Goal: Task Accomplishment & Management: Complete application form

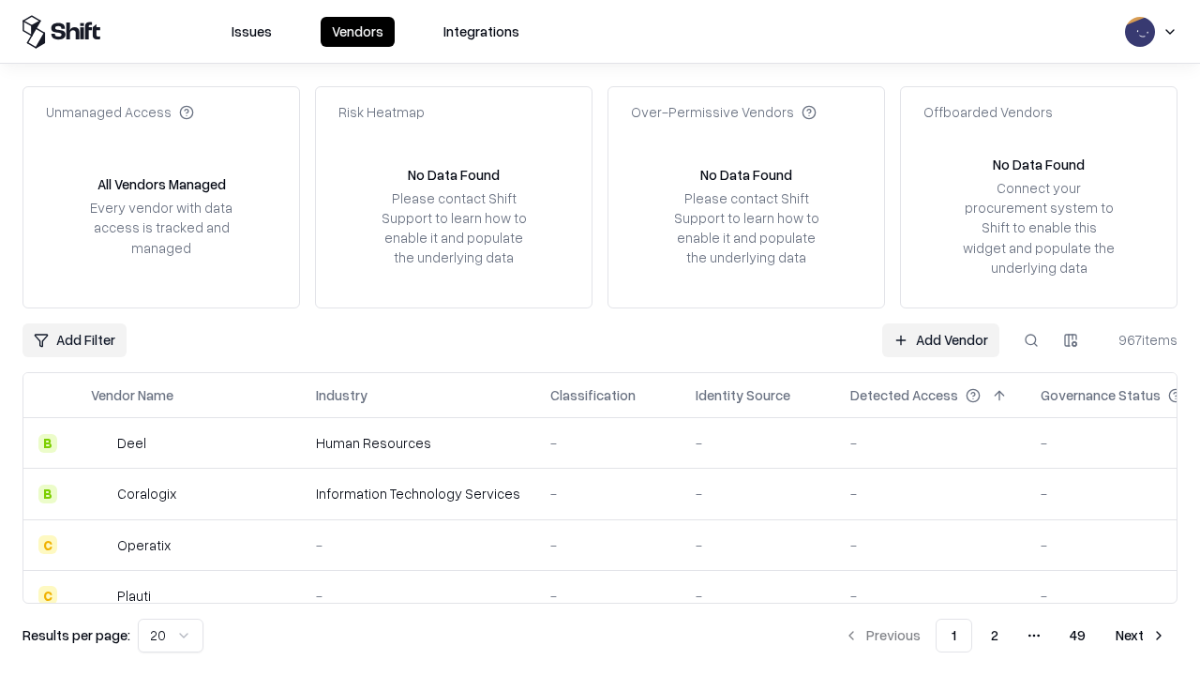
click at [940, 339] on link "Add Vendor" at bounding box center [940, 340] width 117 height 34
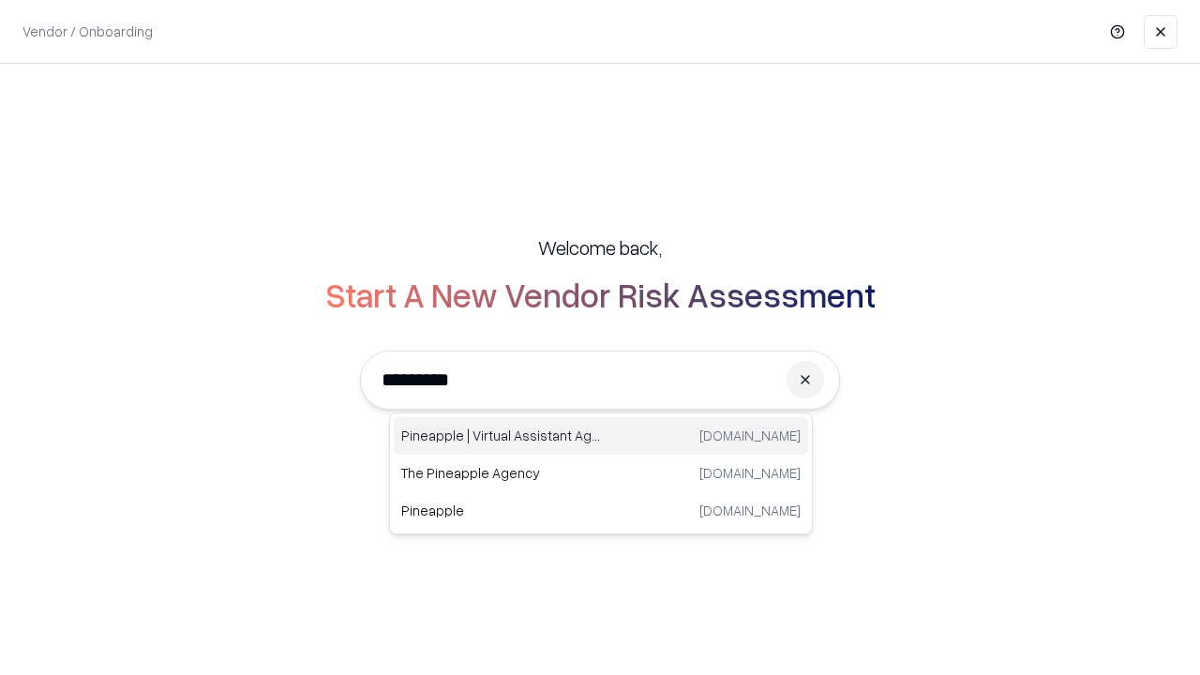
click at [601, 436] on div "Pineapple | Virtual Assistant Agency trypineapple.com" at bounding box center [601, 435] width 414 height 37
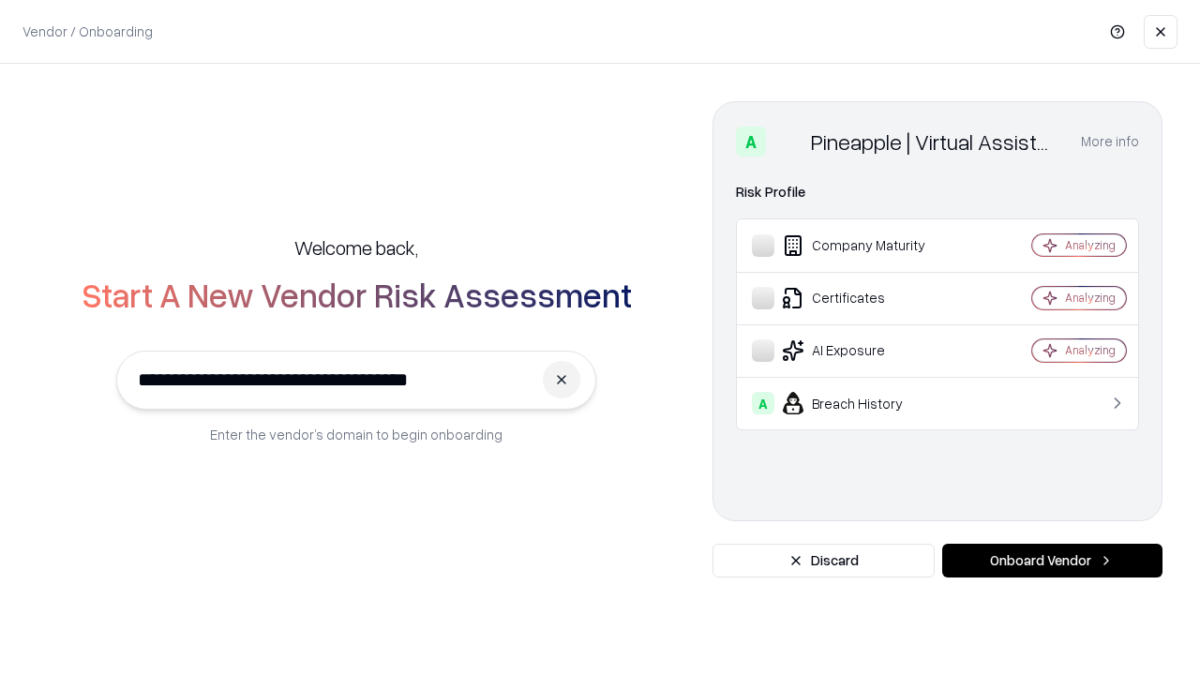
type input "**********"
click at [1052, 561] on button "Onboard Vendor" at bounding box center [1052, 561] width 220 height 34
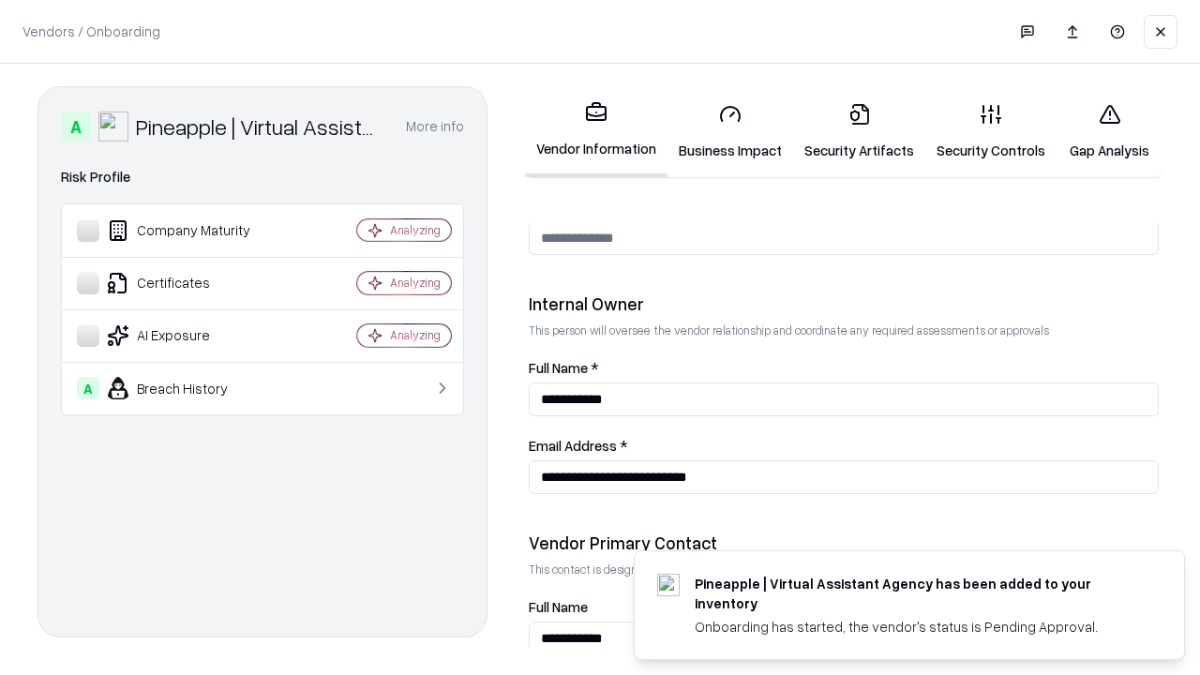
scroll to position [971, 0]
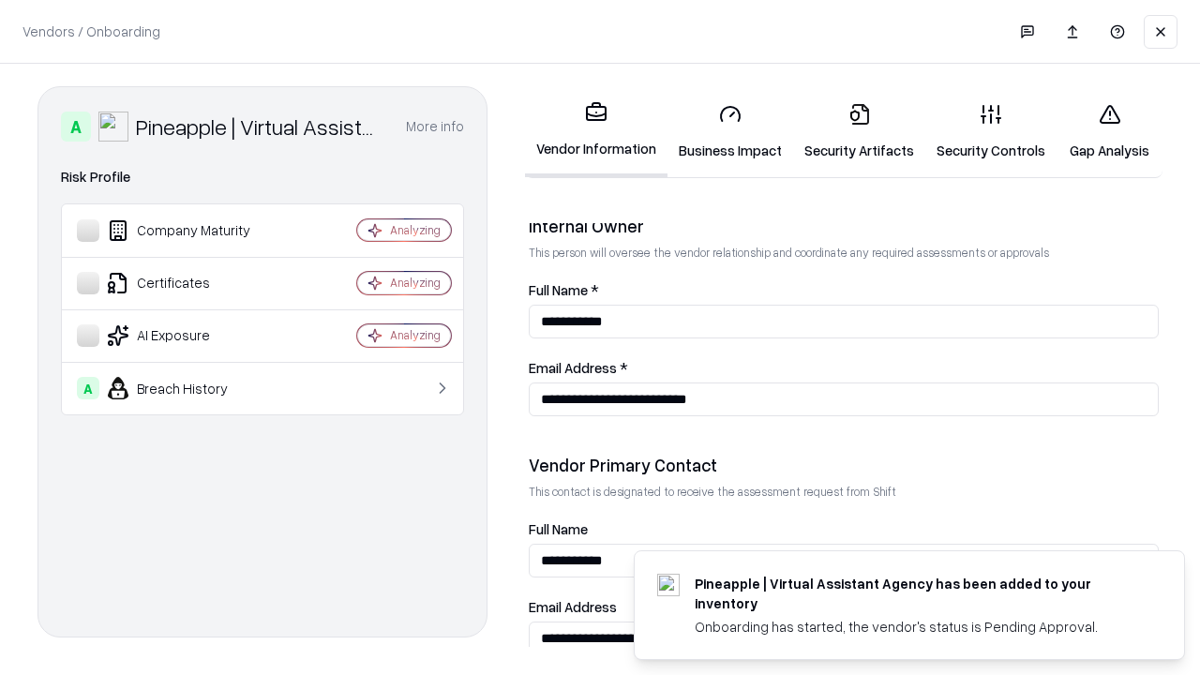
click at [859, 131] on link "Security Artifacts" at bounding box center [859, 131] width 132 height 87
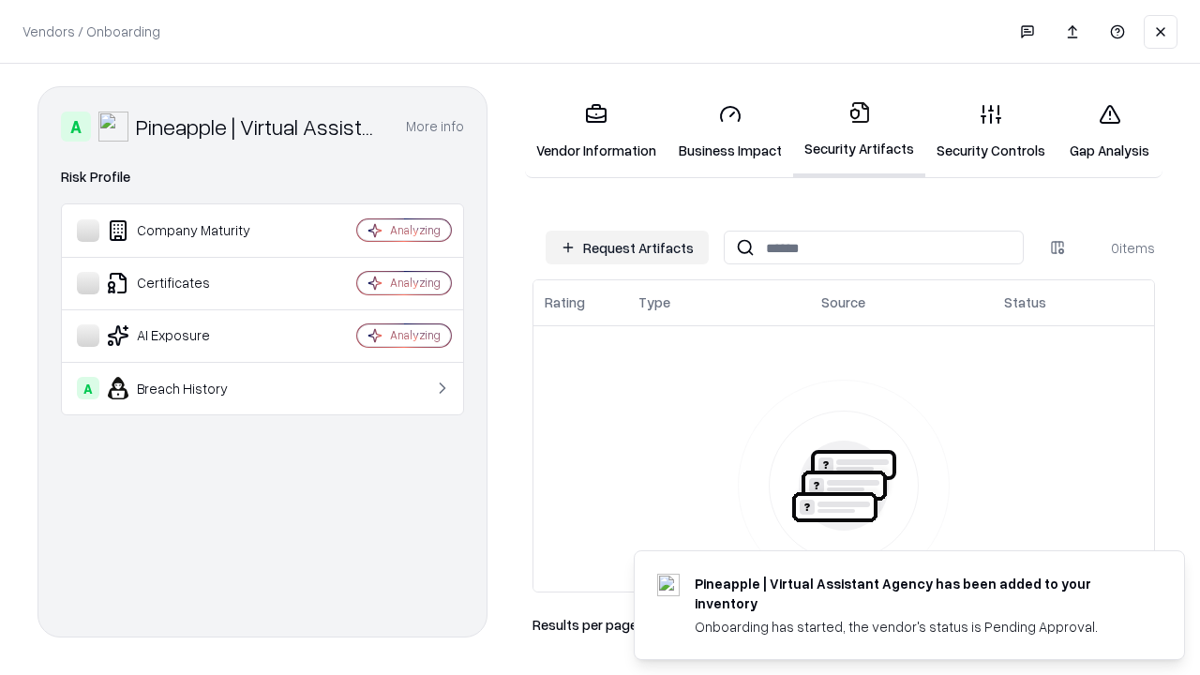
click at [627, 247] on button "Request Artifacts" at bounding box center [627, 248] width 163 height 34
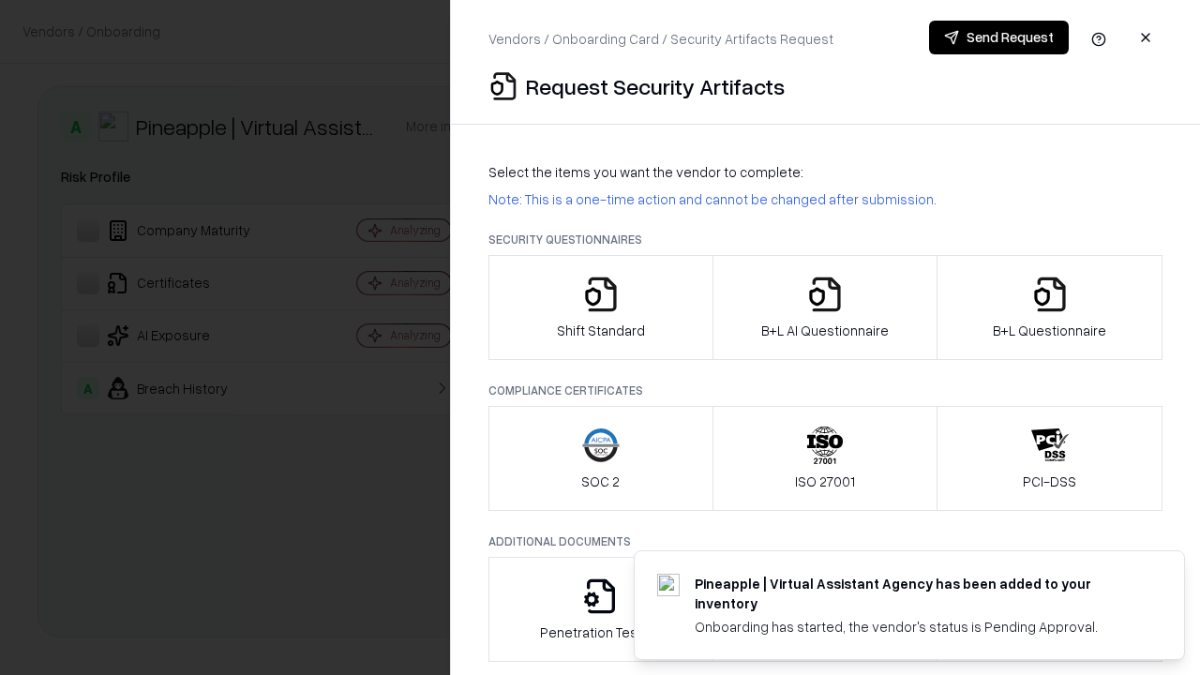
click at [1049, 307] on icon "button" at bounding box center [1049, 294] width 37 height 37
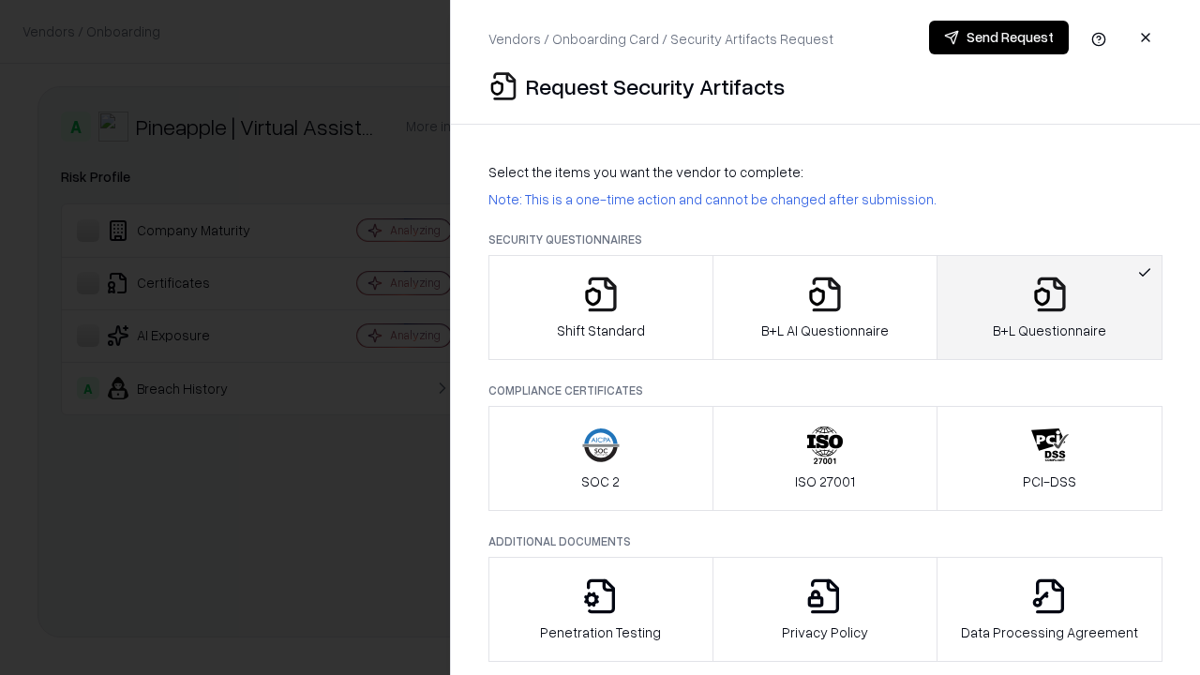
click at [824, 307] on icon "button" at bounding box center [824, 294] width 37 height 37
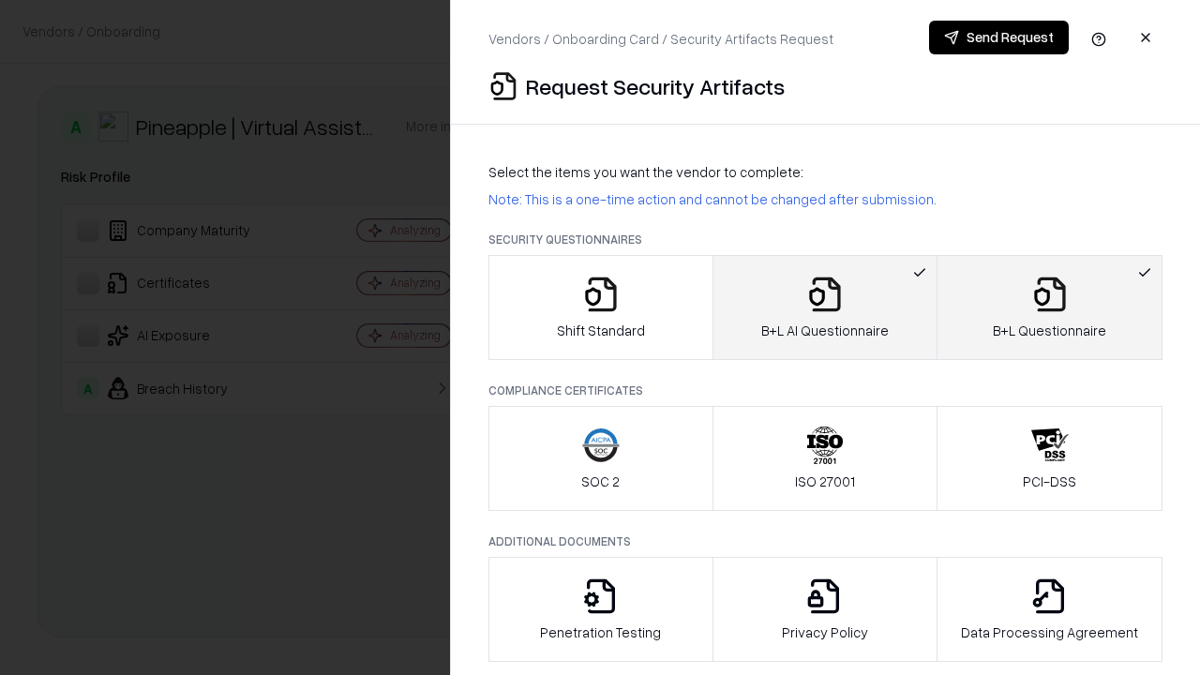
click at [998, 37] on button "Send Request" at bounding box center [999, 38] width 140 height 34
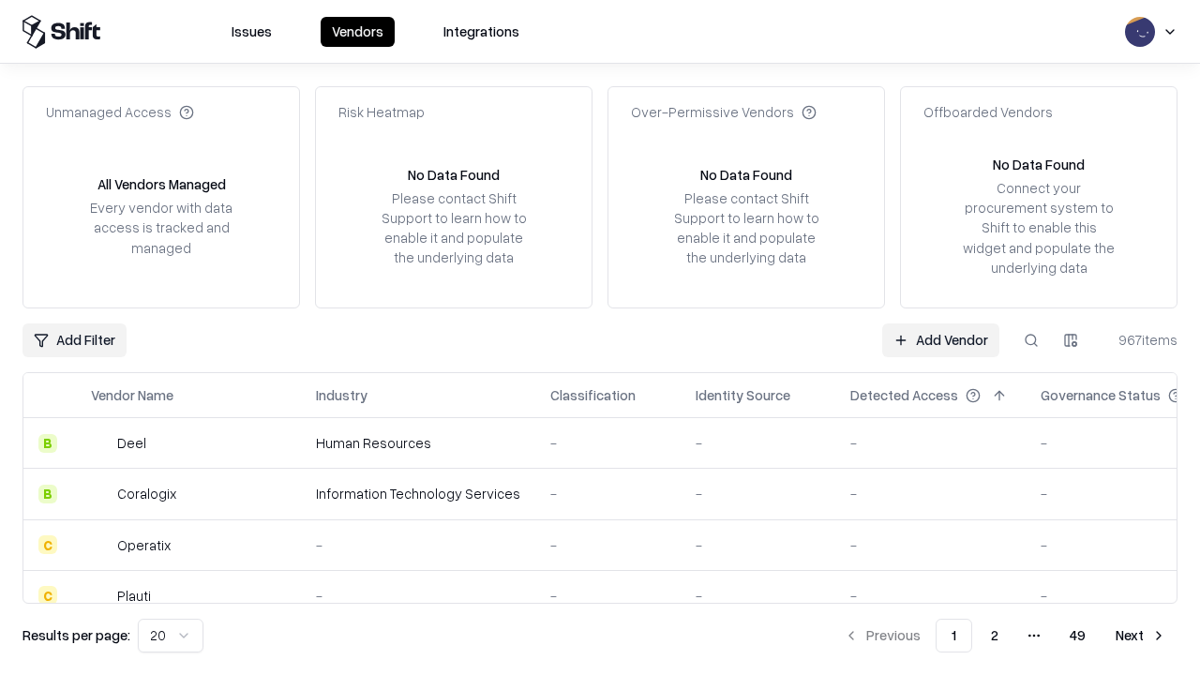
click at [1031, 339] on button at bounding box center [1031, 340] width 34 height 34
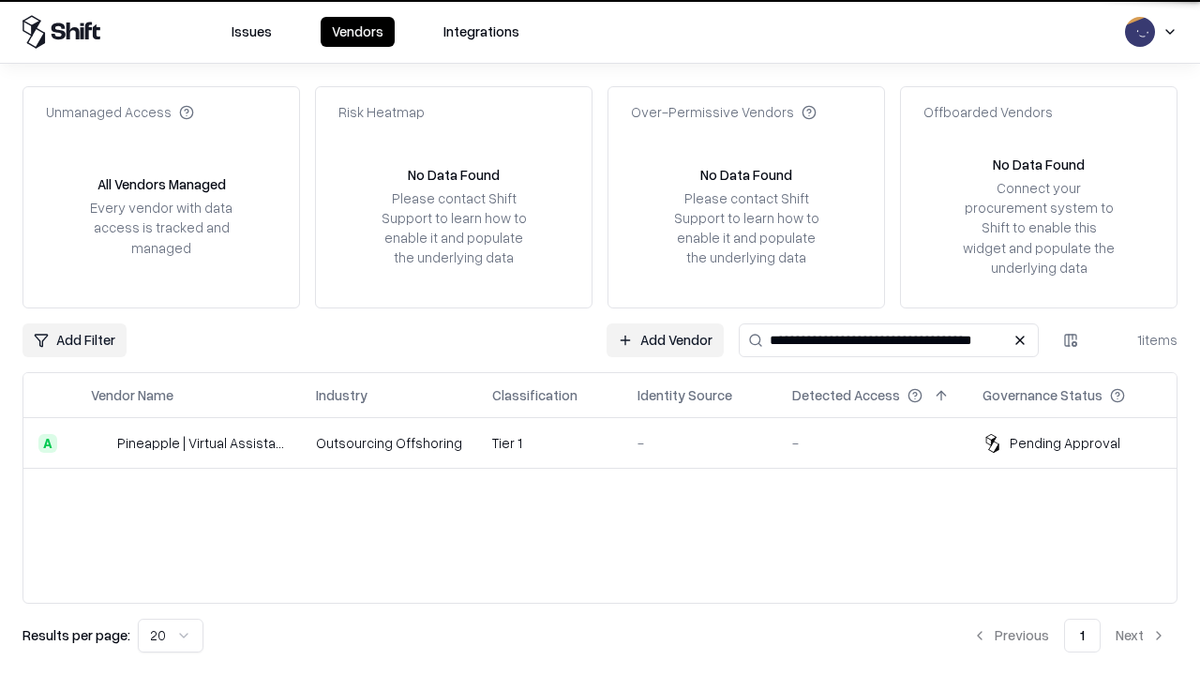
type input "**********"
click at [611, 442] on td "Tier 1" at bounding box center [549, 443] width 145 height 51
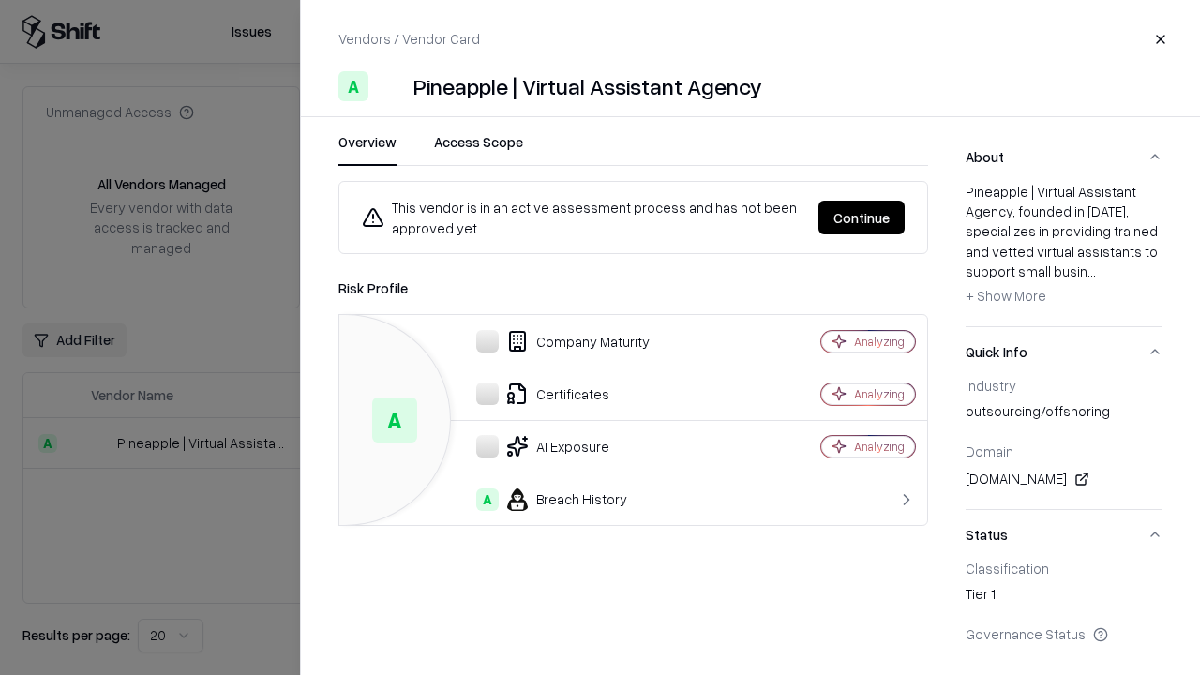
click at [861, 217] on button "Continue" at bounding box center [861, 218] width 86 height 34
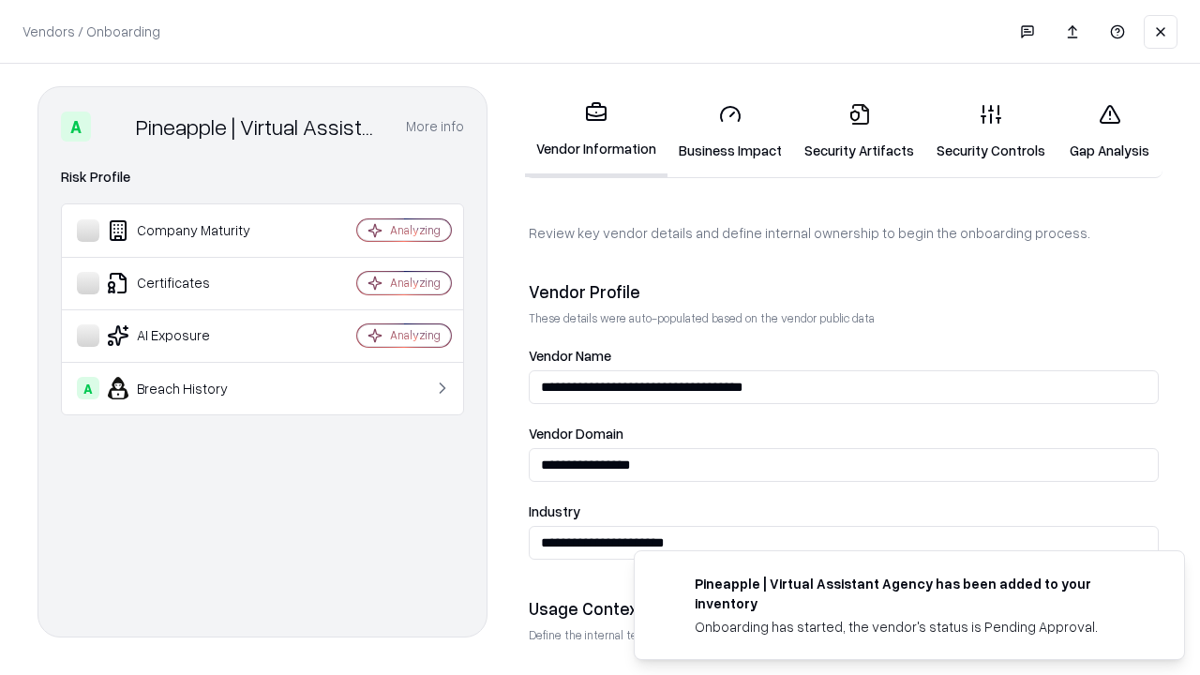
click at [859, 131] on link "Security Artifacts" at bounding box center [859, 131] width 132 height 87
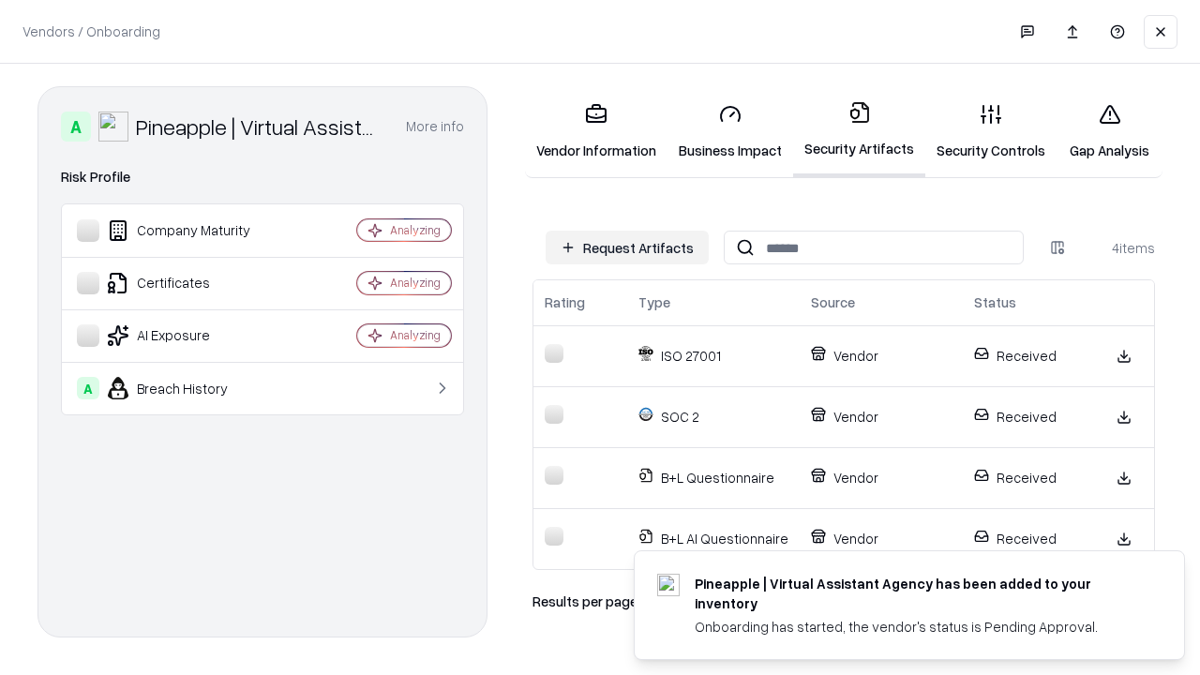
click at [1109, 131] on link "Gap Analysis" at bounding box center [1109, 131] width 106 height 87
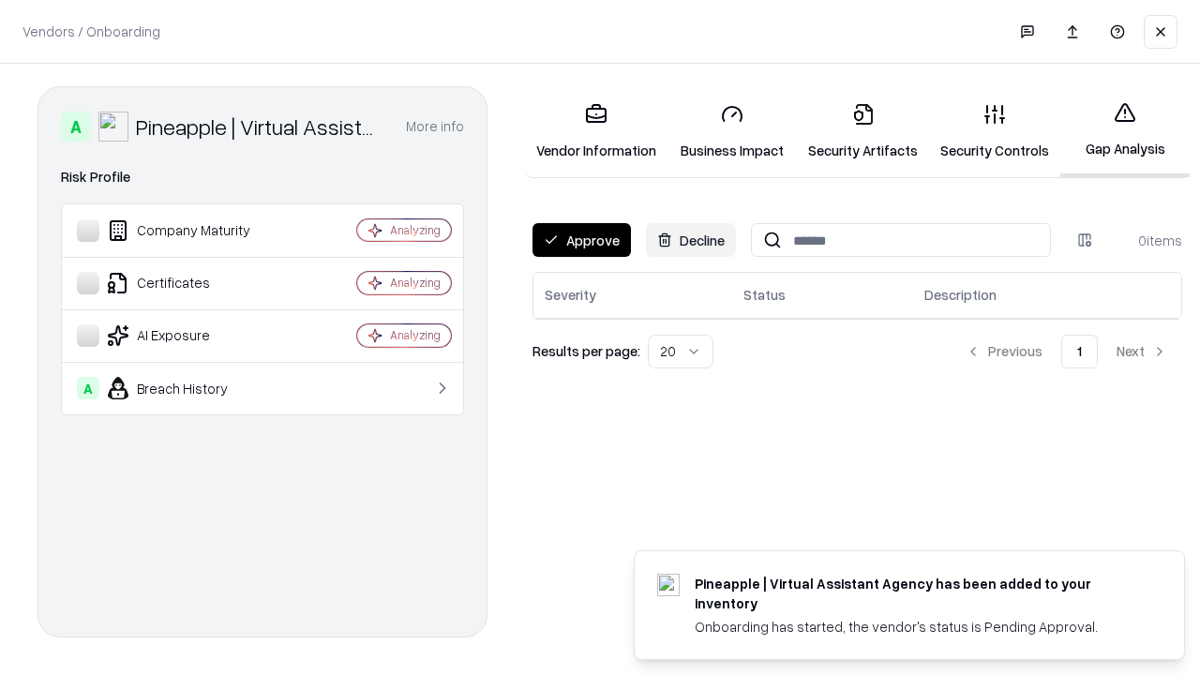
click at [581, 240] on button "Approve" at bounding box center [581, 240] width 98 height 34
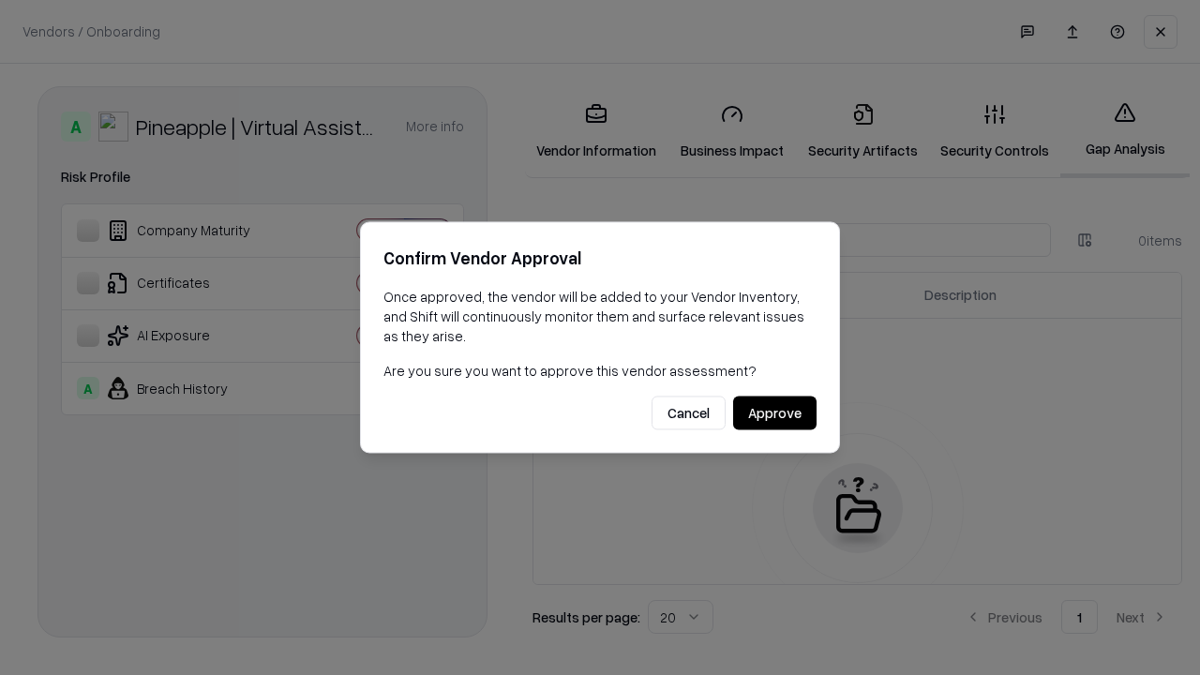
click at [774, 412] on button "Approve" at bounding box center [774, 413] width 83 height 34
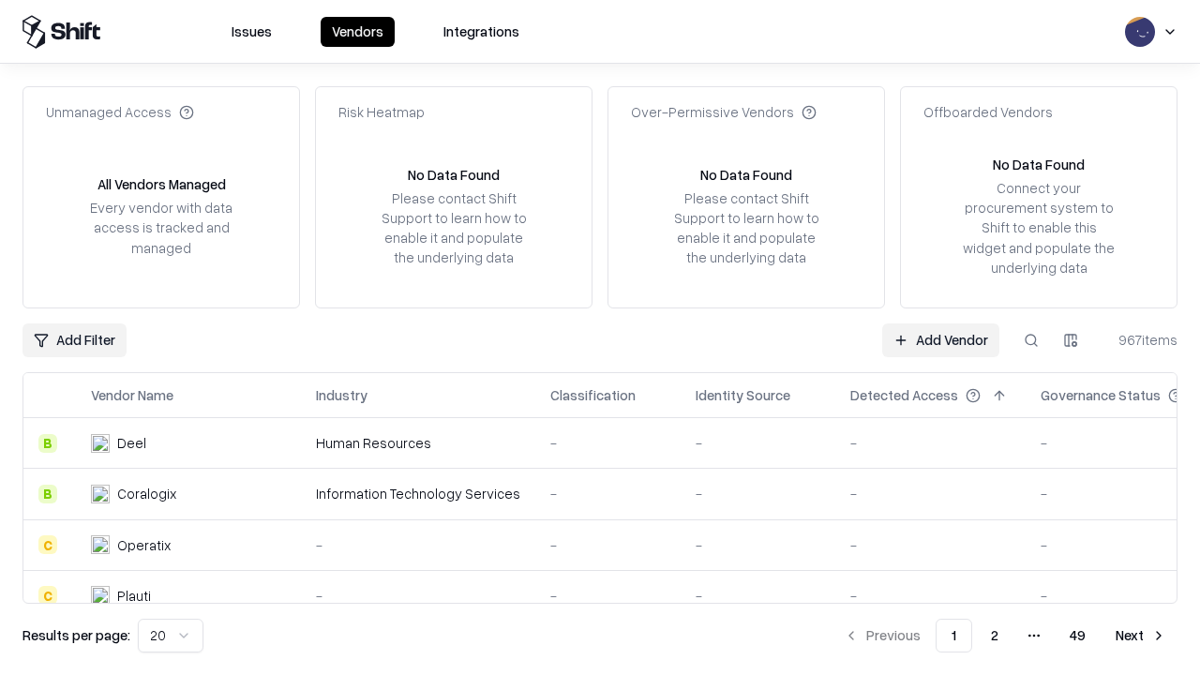
type input "**********"
click at [940, 339] on link "Add Vendor" at bounding box center [940, 340] width 117 height 34
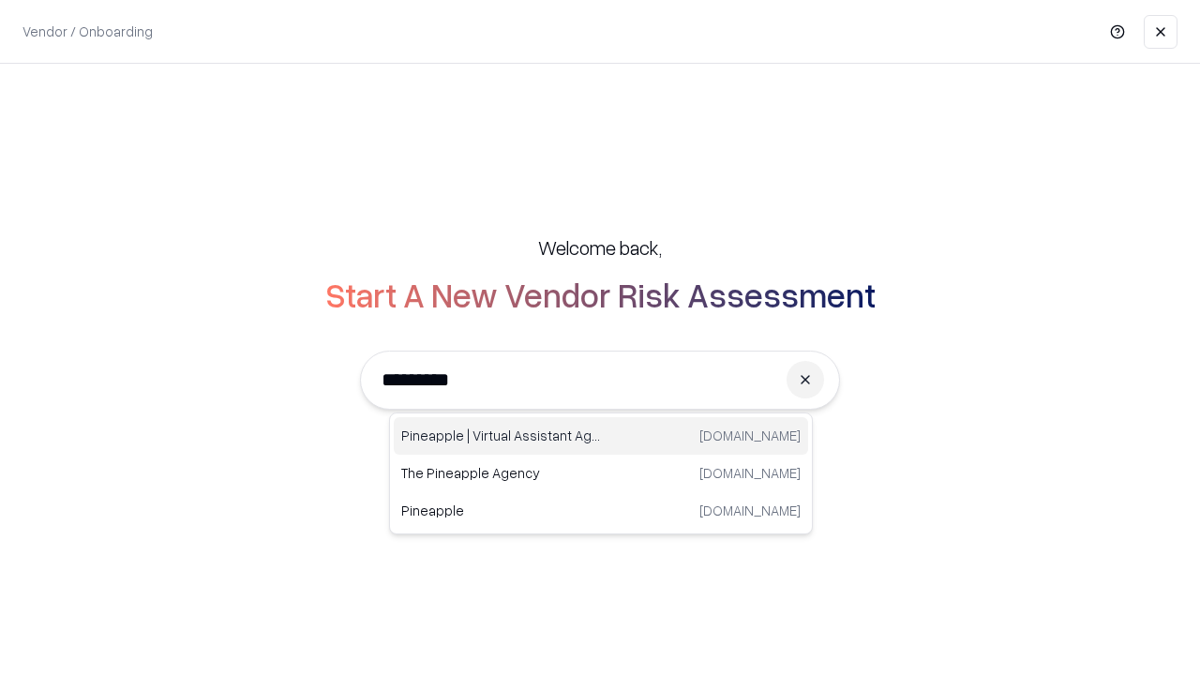
click at [601, 436] on div "Pineapple | Virtual Assistant Agency trypineapple.com" at bounding box center [601, 435] width 414 height 37
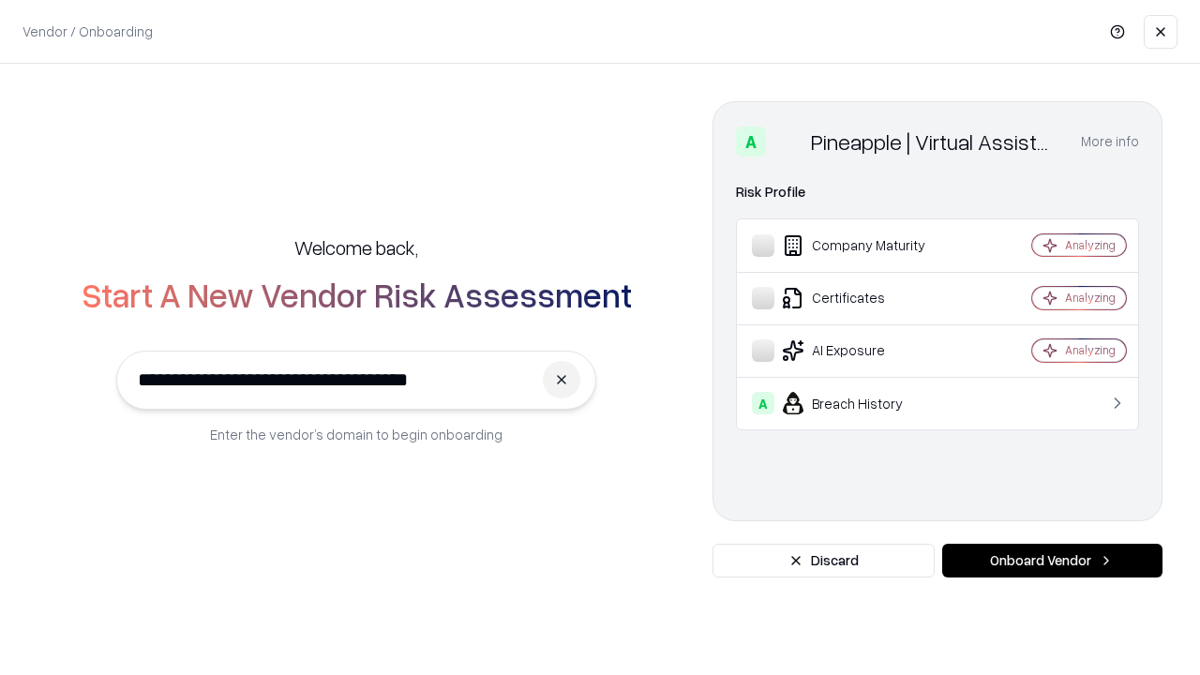
type input "**********"
click at [1052, 561] on button "Onboard Vendor" at bounding box center [1052, 561] width 220 height 34
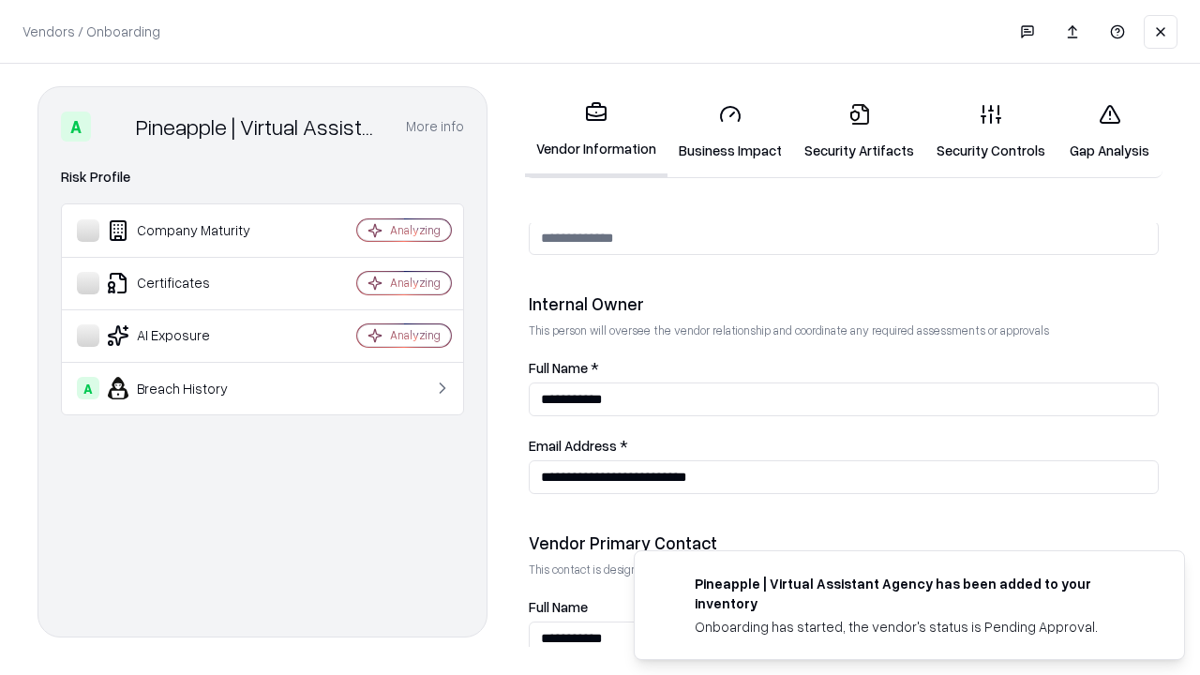
scroll to position [971, 0]
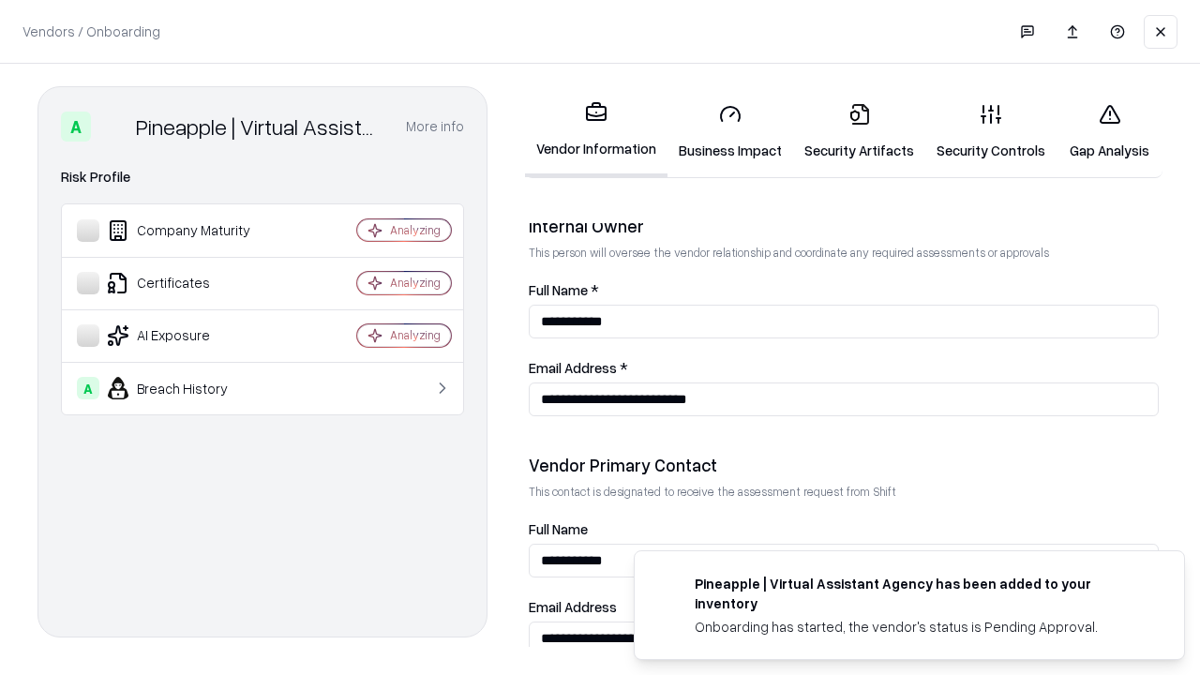
click at [1109, 131] on link "Gap Analysis" at bounding box center [1109, 131] width 106 height 87
